Goal: Information Seeking & Learning: Learn about a topic

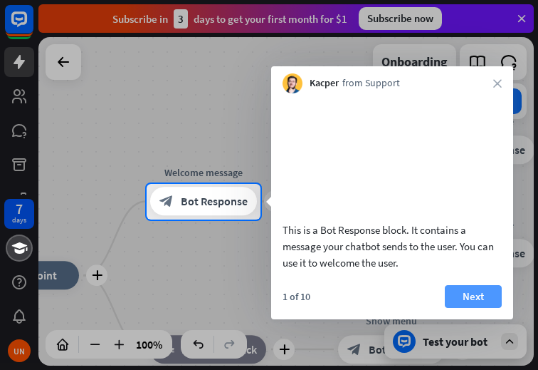
click at [480, 308] on button "Next" at bounding box center [473, 296] width 57 height 23
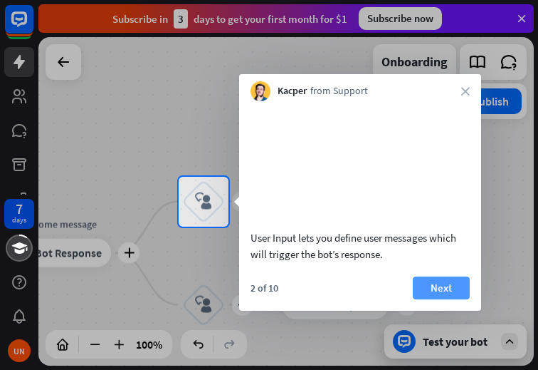
click at [448, 299] on button "Next" at bounding box center [441, 287] width 57 height 23
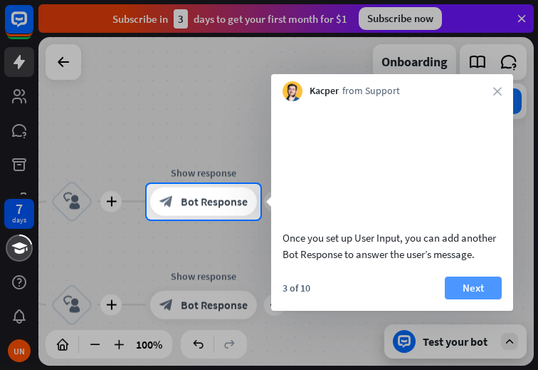
click at [470, 299] on button "Next" at bounding box center [473, 287] width 57 height 23
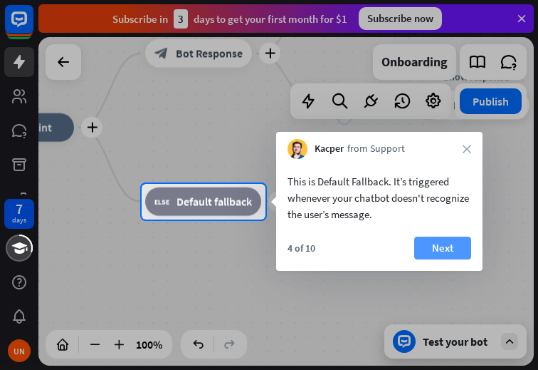
click at [455, 249] on button "Next" at bounding box center [442, 247] width 57 height 23
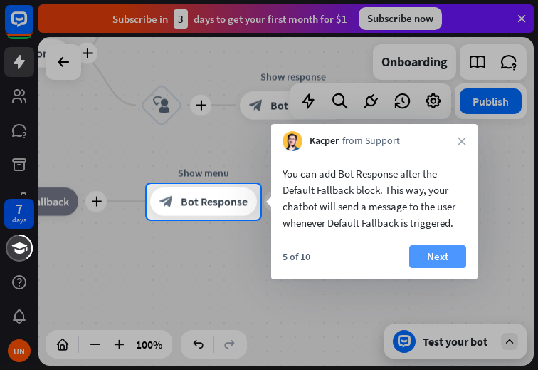
click at [428, 257] on button "Next" at bounding box center [438, 256] width 57 height 23
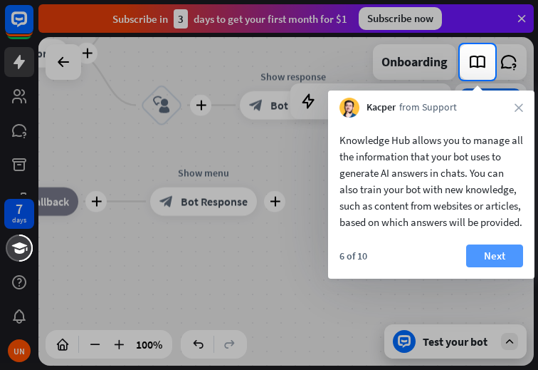
click at [489, 267] on button "Next" at bounding box center [494, 255] width 57 height 23
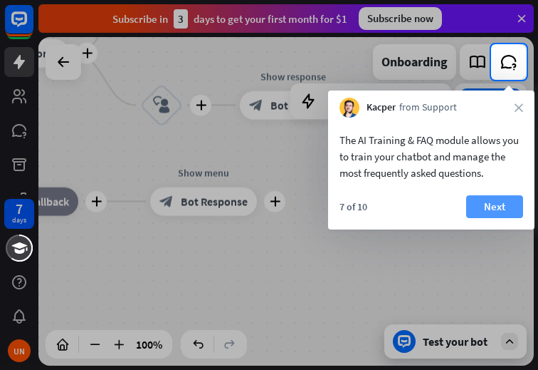
click at [489, 207] on button "Next" at bounding box center [494, 206] width 57 height 23
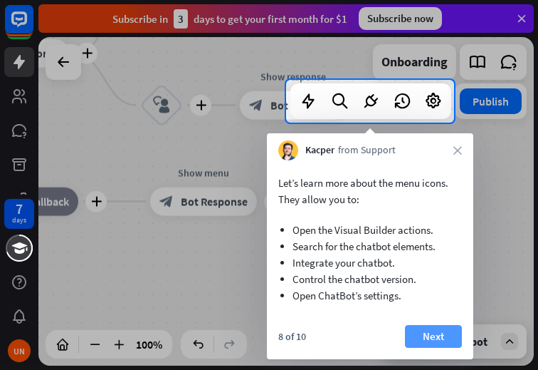
click at [427, 336] on button "Next" at bounding box center [433, 336] width 57 height 23
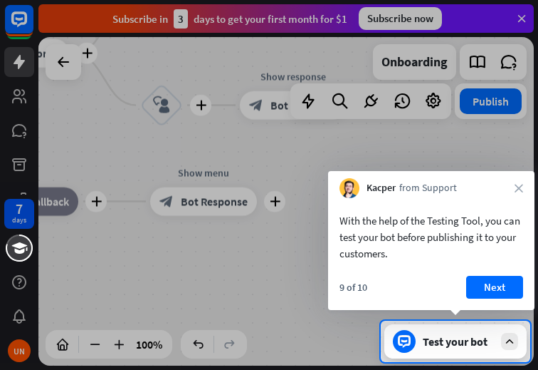
drag, startPoint x: 434, startPoint y: 315, endPoint x: 383, endPoint y: 388, distance: 88.9
click at [483, 288] on button "Next" at bounding box center [494, 287] width 57 height 23
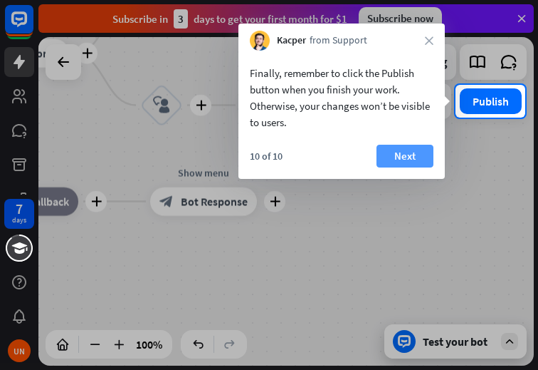
click at [399, 160] on button "Next" at bounding box center [405, 156] width 57 height 23
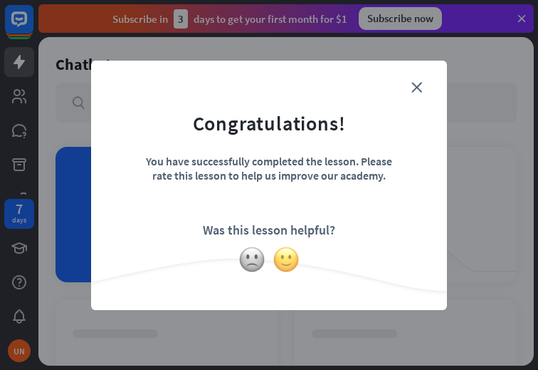
click at [290, 259] on img at bounding box center [286, 259] width 27 height 27
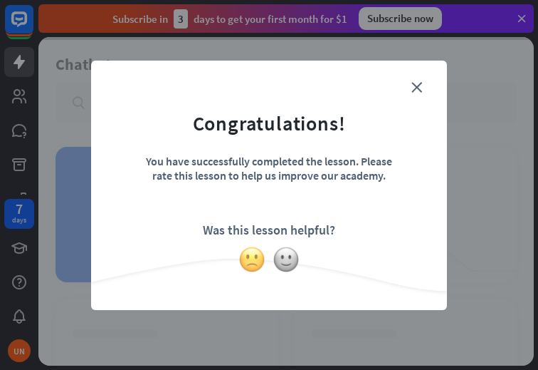
click at [257, 256] on img at bounding box center [252, 259] width 27 height 27
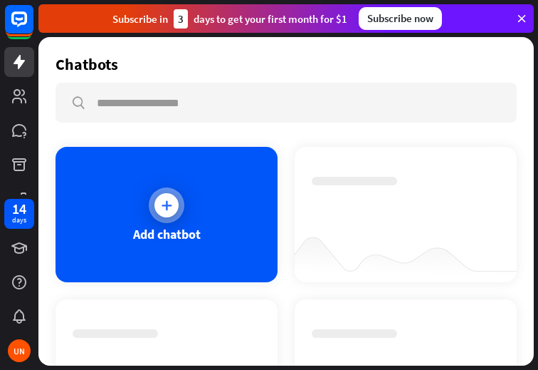
click at [168, 212] on div at bounding box center [167, 205] width 24 height 24
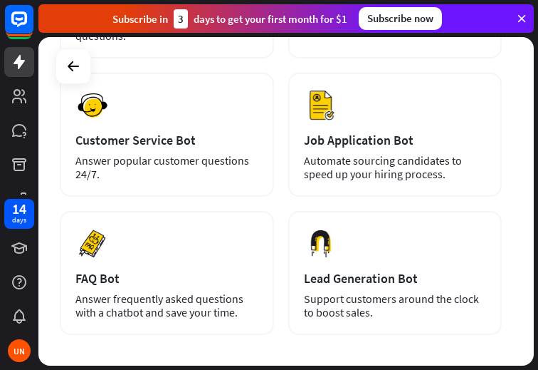
scroll to position [427, 0]
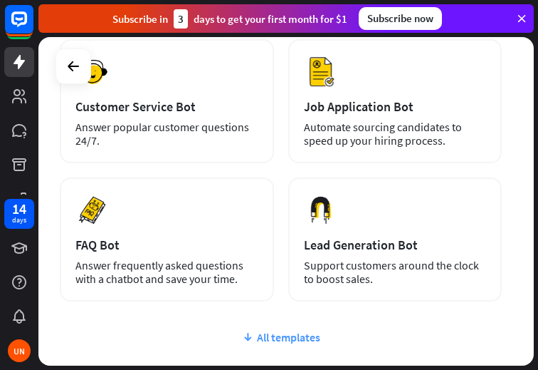
click at [283, 330] on div "All templates" at bounding box center [281, 337] width 442 height 14
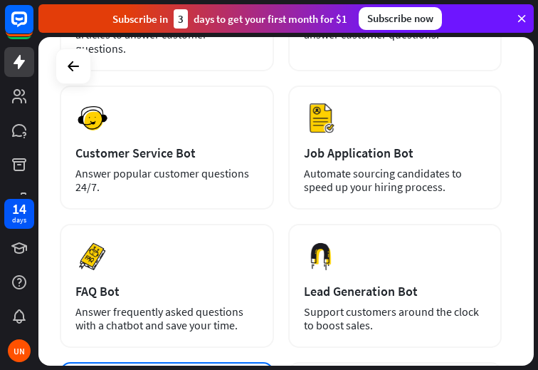
scroll to position [356, 0]
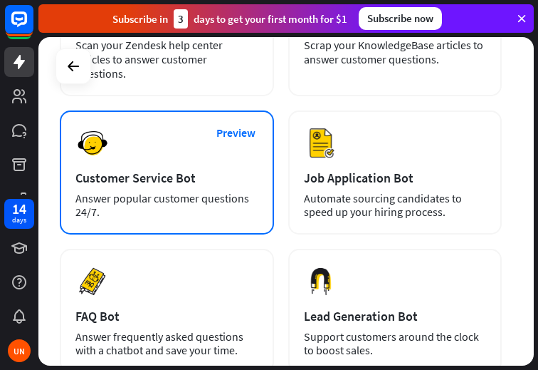
click at [188, 192] on div "Answer popular customer questions 24/7." at bounding box center [166, 205] width 183 height 27
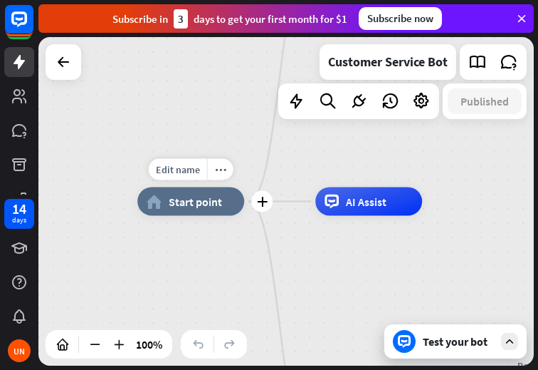
click at [187, 212] on div "home_2 Start point" at bounding box center [190, 201] width 107 height 28
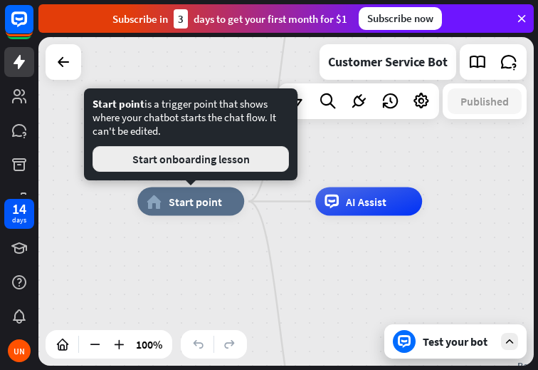
click at [169, 169] on button "Start onboarding lesson" at bounding box center [191, 159] width 197 height 26
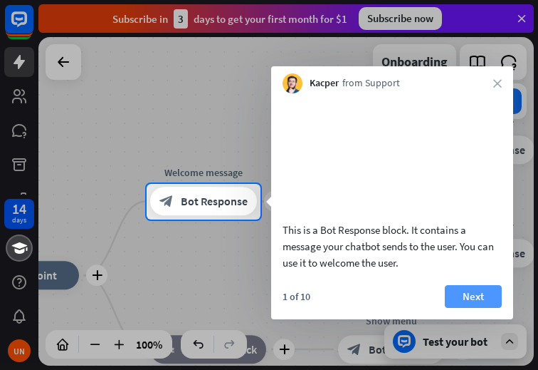
click at [485, 308] on button "Next" at bounding box center [473, 296] width 57 height 23
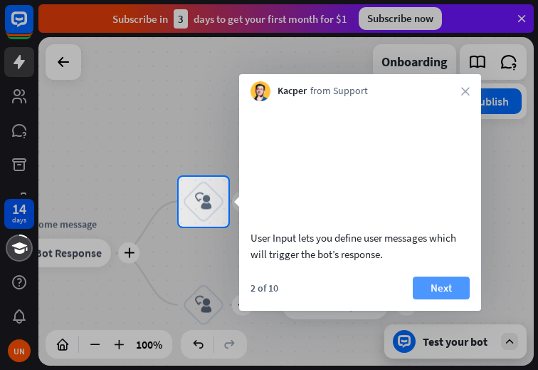
click at [431, 299] on button "Next" at bounding box center [441, 287] width 57 height 23
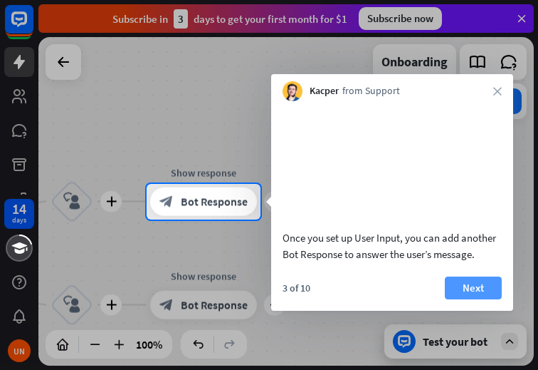
click at [471, 299] on button "Next" at bounding box center [473, 287] width 57 height 23
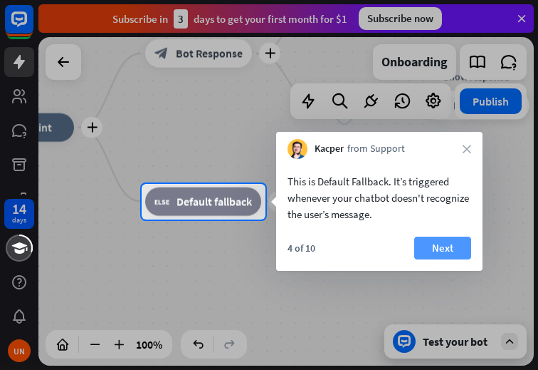
click at [450, 252] on button "Next" at bounding box center [442, 247] width 57 height 23
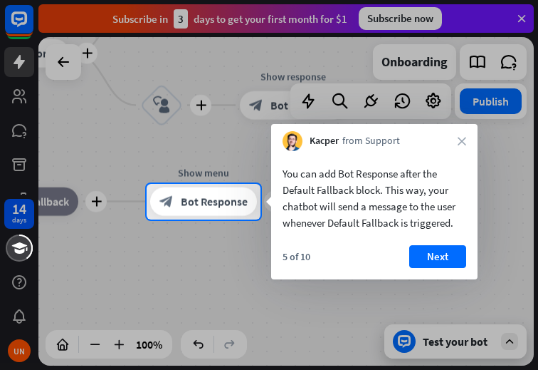
click at [442, 260] on button "Next" at bounding box center [438, 256] width 57 height 23
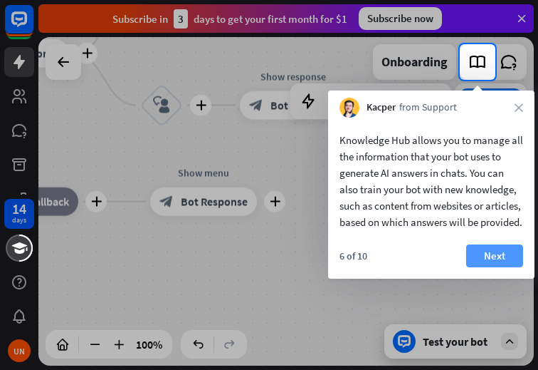
click at [494, 267] on button "Next" at bounding box center [494, 255] width 57 height 23
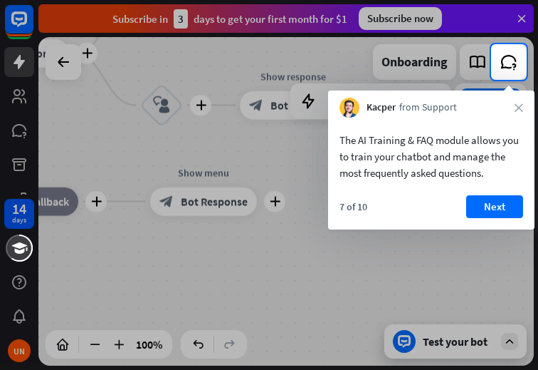
click at [501, 205] on button "Next" at bounding box center [494, 206] width 57 height 23
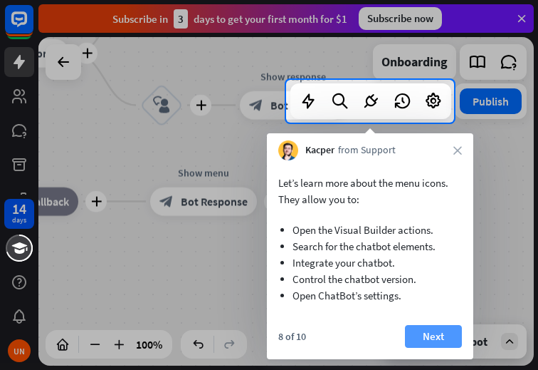
click at [434, 332] on button "Next" at bounding box center [433, 336] width 57 height 23
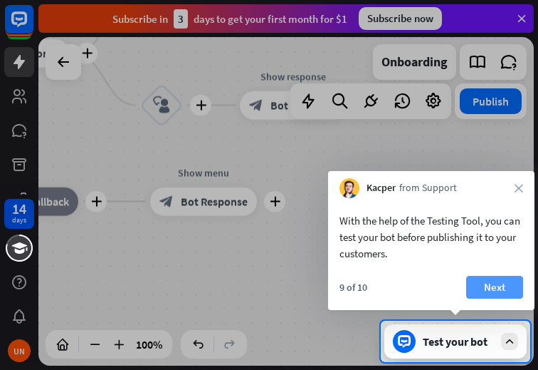
click at [493, 285] on button "Next" at bounding box center [494, 287] width 57 height 23
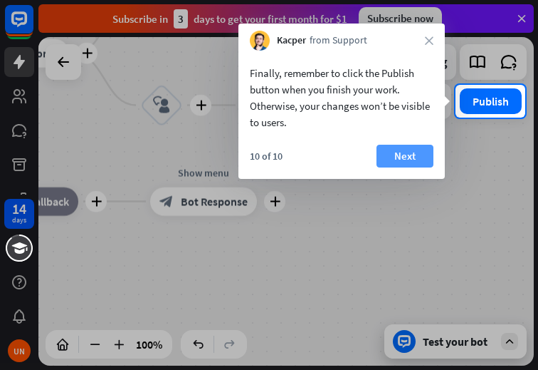
click at [416, 156] on button "Next" at bounding box center [405, 156] width 57 height 23
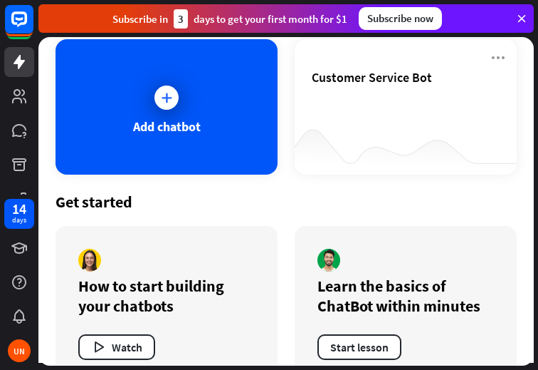
scroll to position [142, 0]
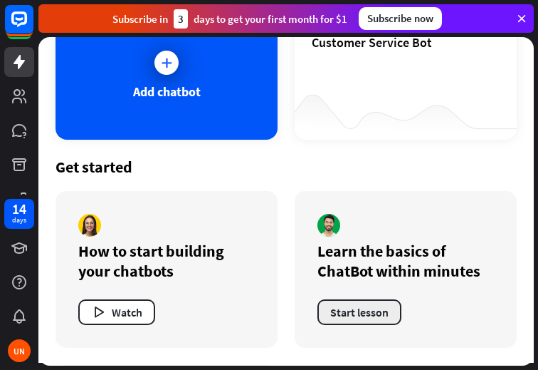
click at [349, 312] on button "Start lesson" at bounding box center [360, 312] width 84 height 26
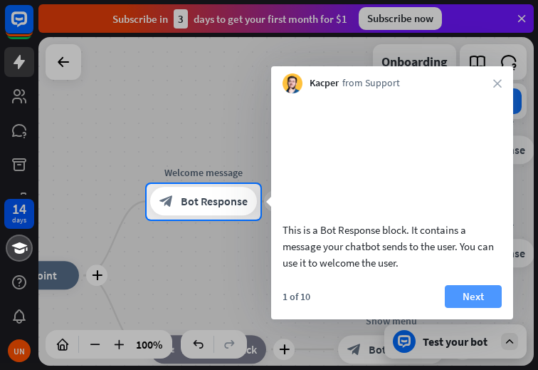
click at [471, 308] on button "Next" at bounding box center [473, 296] width 57 height 23
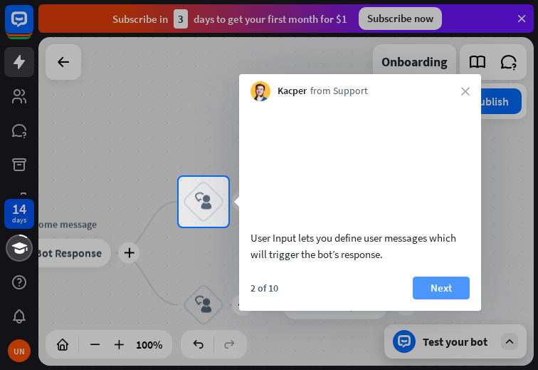
click at [452, 299] on button "Next" at bounding box center [441, 287] width 57 height 23
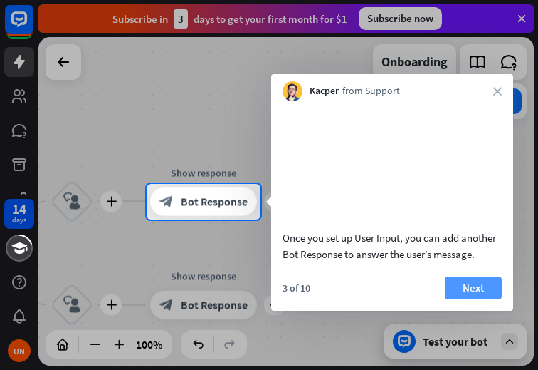
click at [462, 299] on button "Next" at bounding box center [473, 287] width 57 height 23
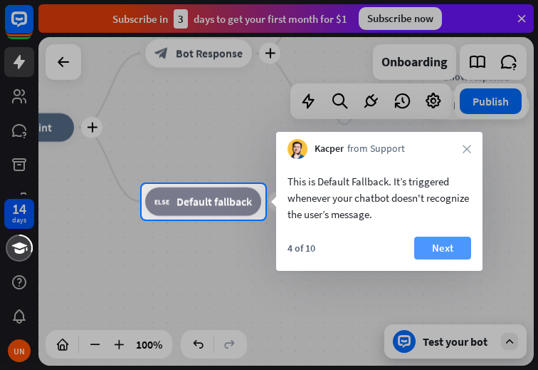
click at [447, 251] on button "Next" at bounding box center [442, 247] width 57 height 23
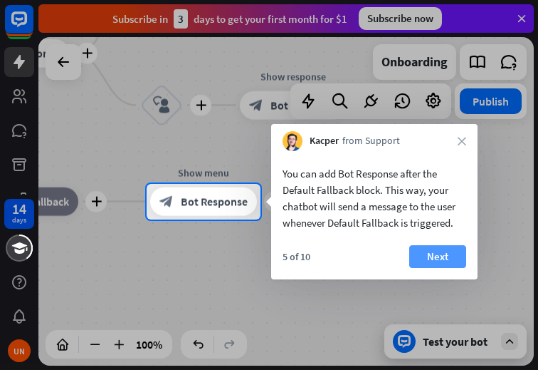
click at [433, 254] on button "Next" at bounding box center [438, 256] width 57 height 23
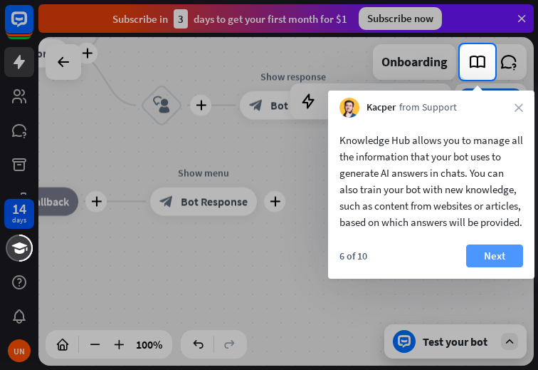
click at [491, 266] on button "Next" at bounding box center [494, 255] width 57 height 23
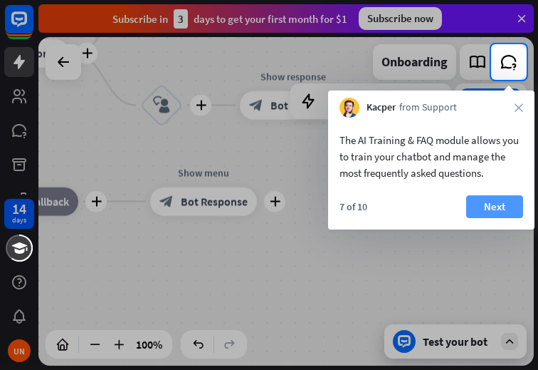
click at [501, 208] on button "Next" at bounding box center [494, 206] width 57 height 23
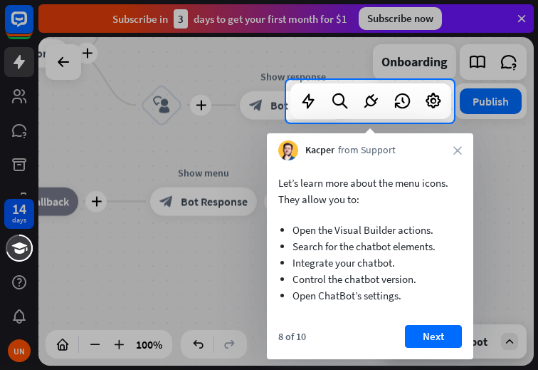
click at [448, 332] on button "Next" at bounding box center [433, 336] width 57 height 23
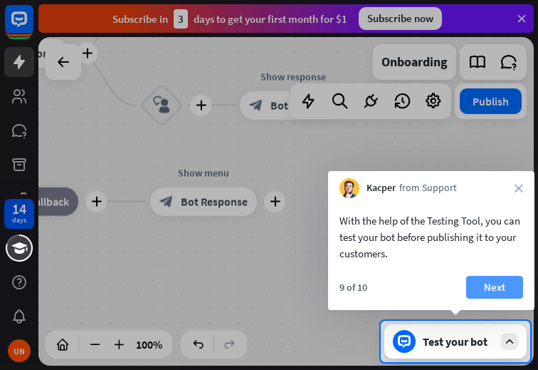
click at [491, 283] on button "Next" at bounding box center [494, 287] width 57 height 23
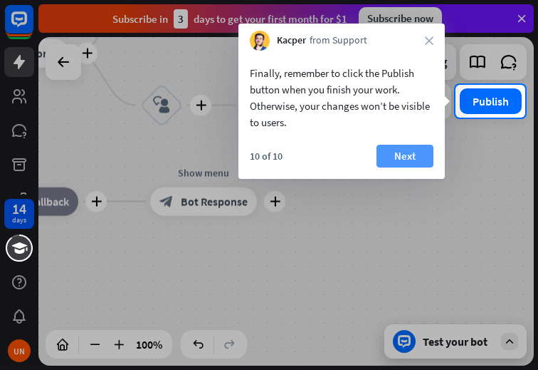
click at [407, 154] on button "Next" at bounding box center [405, 156] width 57 height 23
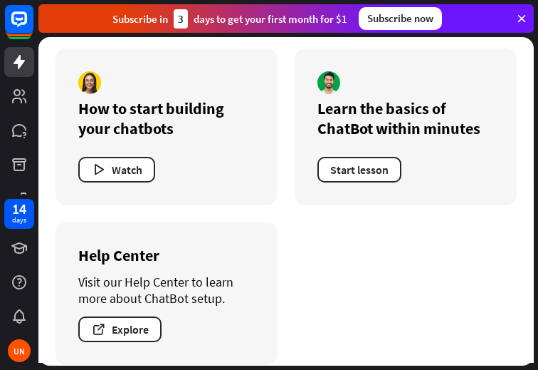
scroll to position [301, 0]
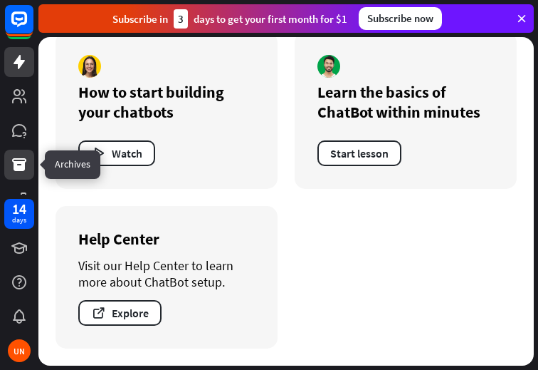
click at [23, 167] on icon at bounding box center [19, 164] width 14 height 13
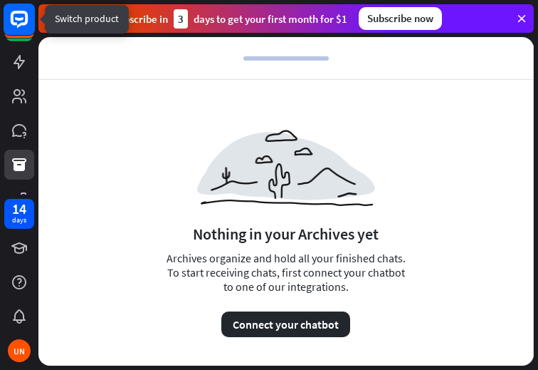
click at [16, 23] on icon at bounding box center [19, 19] width 17 height 17
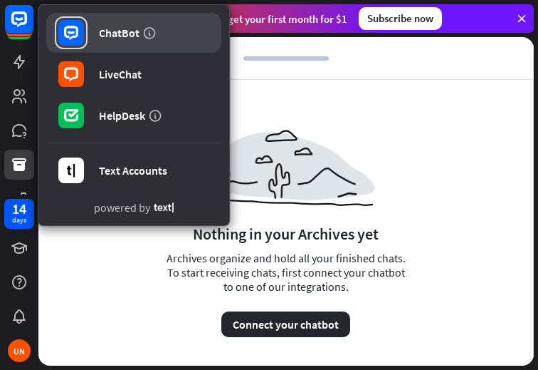
click at [121, 38] on div "ChatBot" at bounding box center [119, 33] width 41 height 14
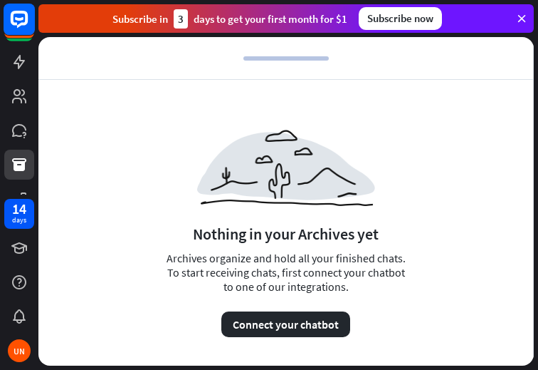
click at [17, 21] on rect at bounding box center [19, 19] width 31 height 31
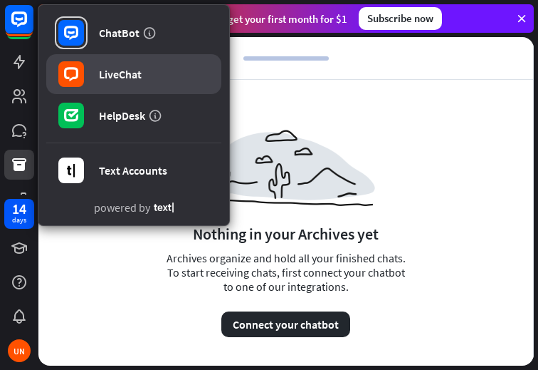
click at [102, 80] on div "LiveChat" at bounding box center [120, 74] width 43 height 14
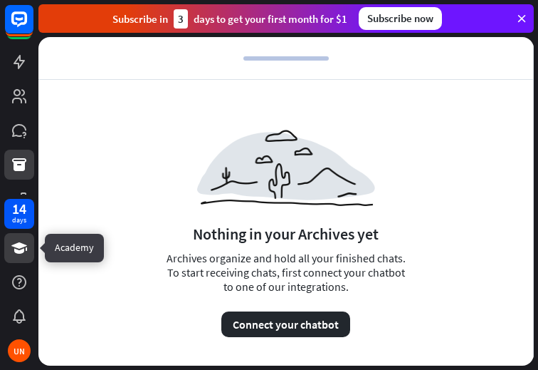
click at [16, 238] on link at bounding box center [19, 248] width 30 height 30
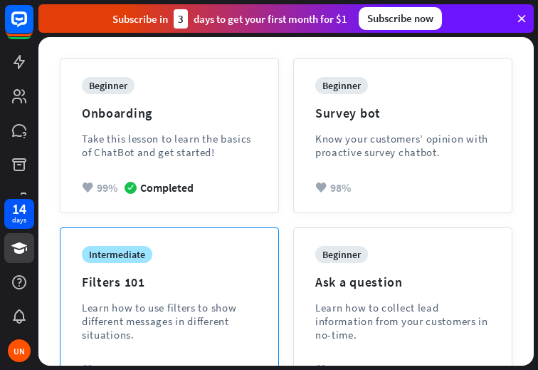
scroll to position [142, 0]
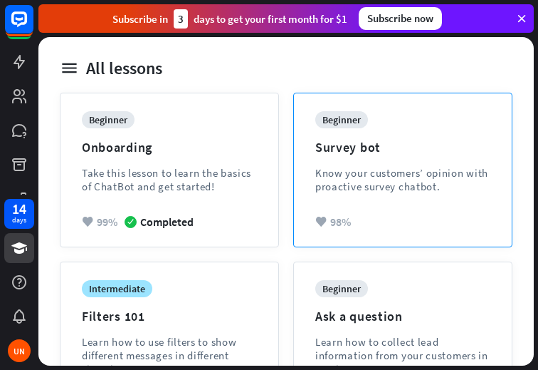
click at [368, 201] on div "beginner Survey bot Know your customers’ opinion with proactive survey chatbot." at bounding box center [402, 162] width 175 height 103
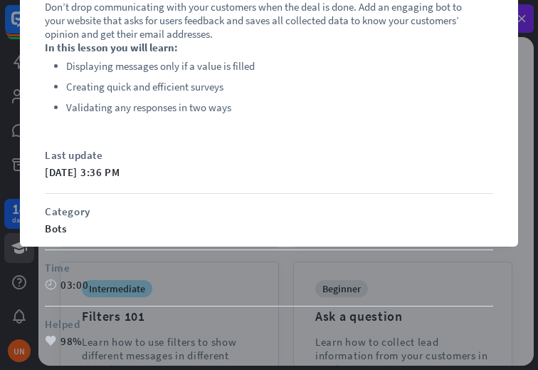
scroll to position [148, 0]
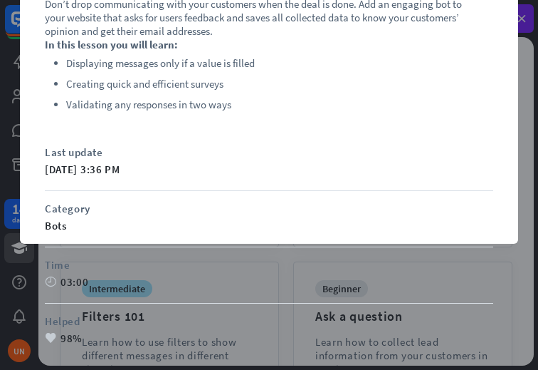
click at [56, 199] on div "Last update [DATE] 3:36 PM Category bots Time time 03:00 Helped heart 98%" at bounding box center [269, 257] width 449 height 224
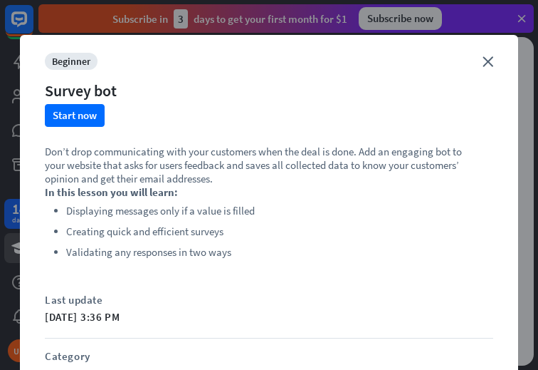
scroll to position [0, 0]
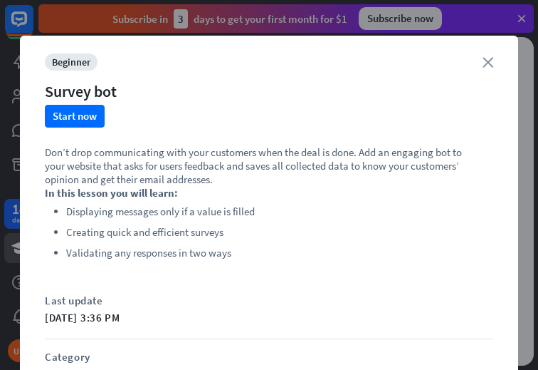
click at [483, 58] on icon "close" at bounding box center [488, 62] width 11 height 11
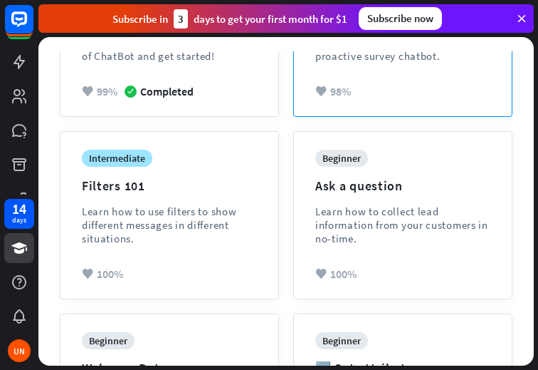
scroll to position [285, 0]
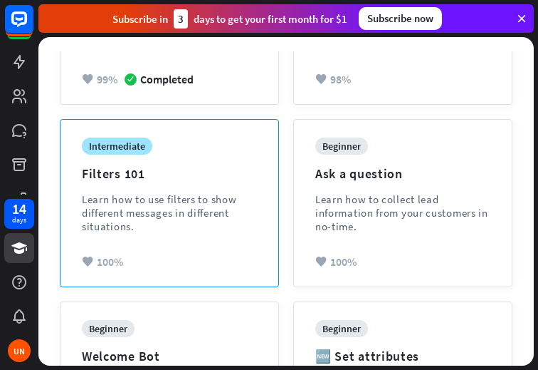
click at [161, 182] on div "intermediate Filters 101 Learn how to use filters to show different messages in…" at bounding box center [169, 195] width 175 height 117
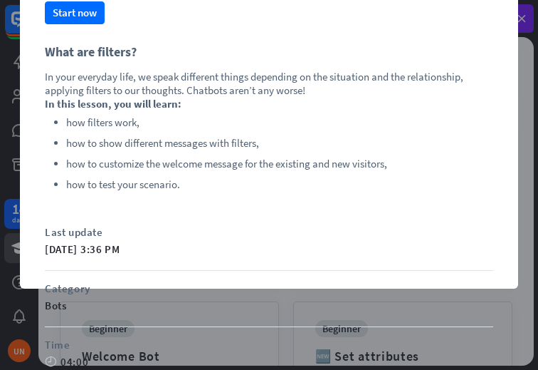
scroll to position [0, 0]
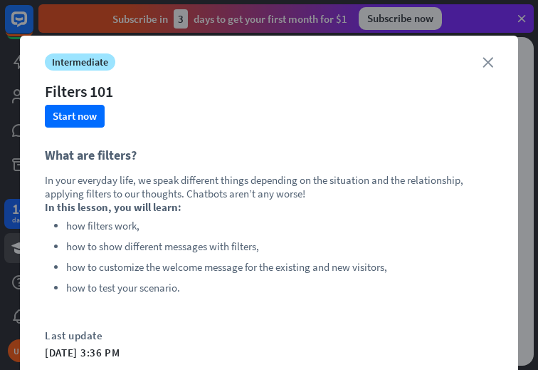
click at [487, 59] on icon "close" at bounding box center [488, 62] width 11 height 11
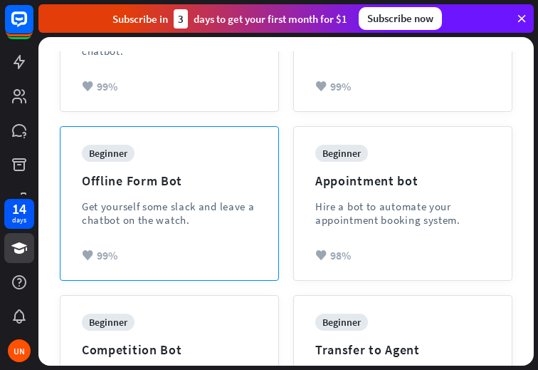
scroll to position [755, 0]
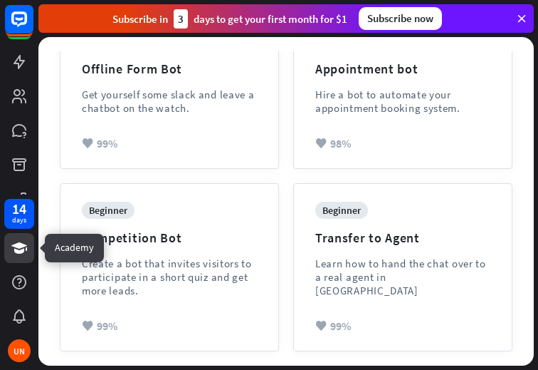
click at [24, 246] on icon at bounding box center [19, 247] width 16 height 11
click at [17, 253] on icon at bounding box center [19, 247] width 16 height 11
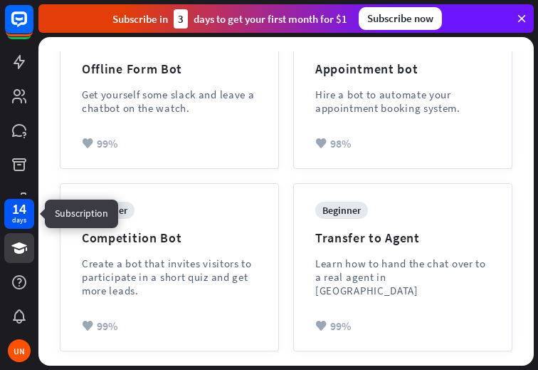
click at [21, 213] on div "14" at bounding box center [19, 208] width 14 height 13
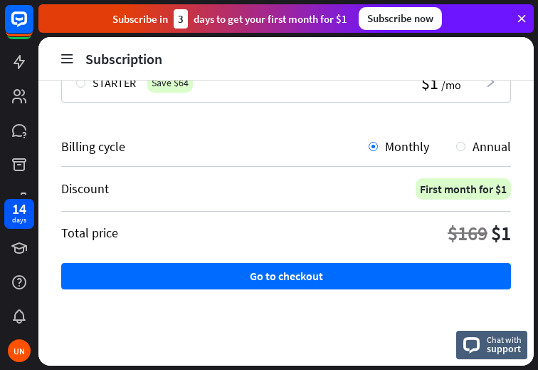
scroll to position [275, 0]
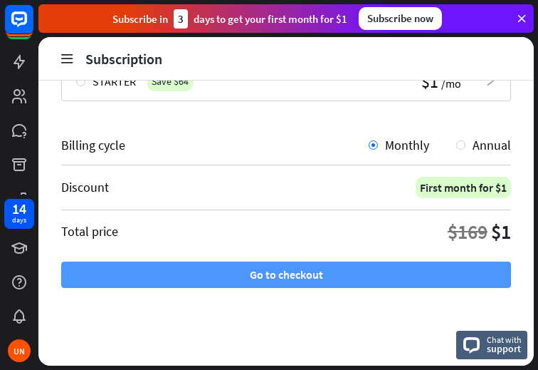
click at [296, 272] on button "Go to checkout" at bounding box center [286, 274] width 450 height 26
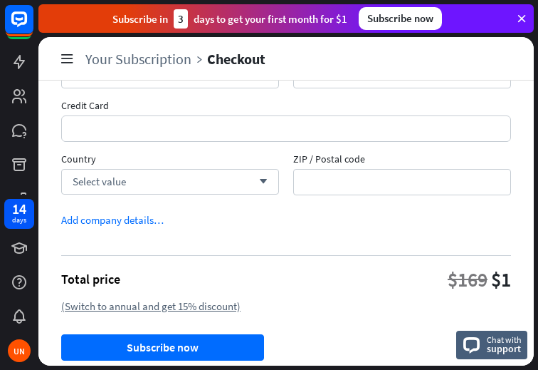
scroll to position [29, 0]
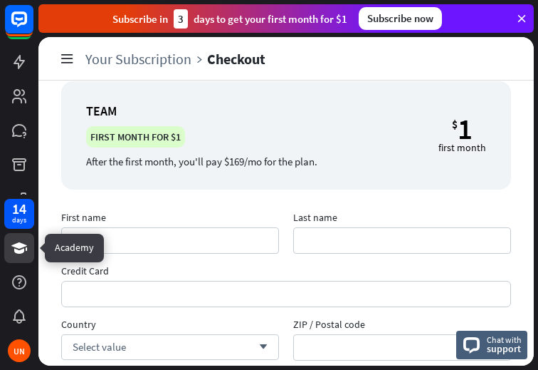
click at [17, 248] on icon at bounding box center [19, 247] width 17 height 17
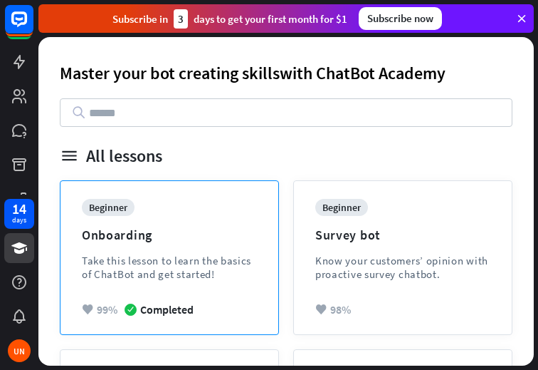
scroll to position [214, 0]
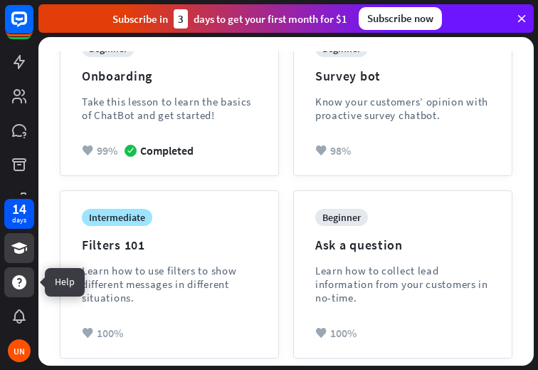
click at [20, 288] on icon at bounding box center [19, 282] width 14 height 14
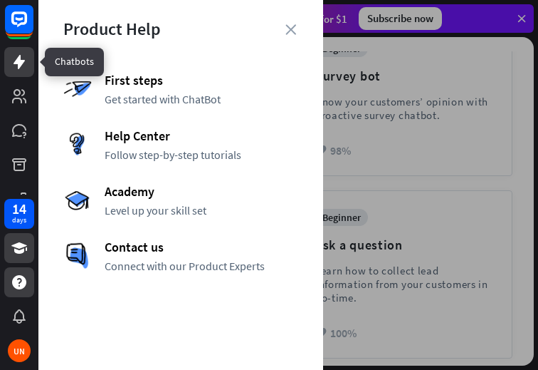
click at [22, 64] on icon at bounding box center [19, 62] width 11 height 14
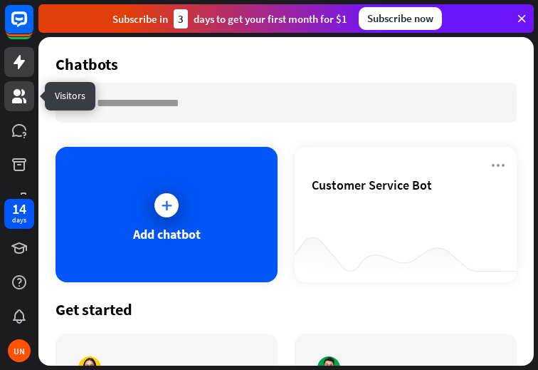
click at [17, 99] on icon at bounding box center [19, 96] width 14 height 14
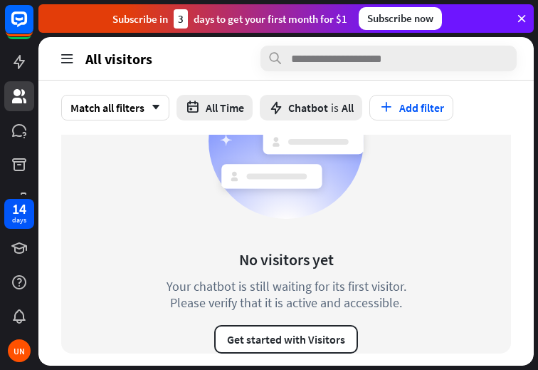
scroll to position [81, 0]
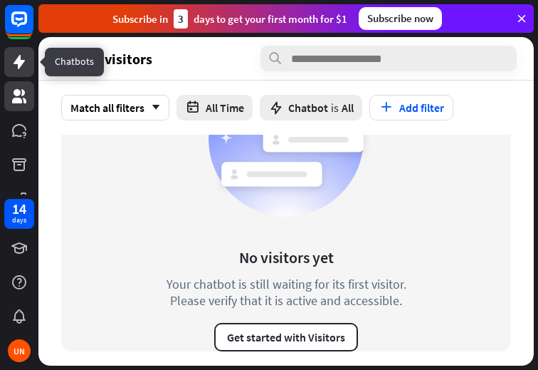
click at [27, 61] on icon at bounding box center [19, 61] width 17 height 17
